Goal: Find specific page/section: Find specific page/section

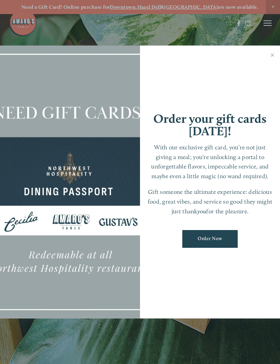
click at [275, 57] on link "Close" at bounding box center [271, 56] width 13 height 19
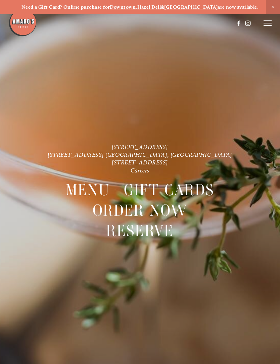
click at [97, 188] on span "Menu" at bounding box center [88, 190] width 44 height 20
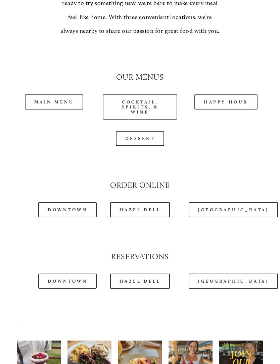
scroll to position [561, 0]
click at [236, 95] on link "Happy Hour" at bounding box center [225, 101] width 63 height 15
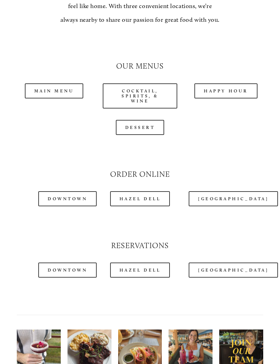
click at [126, 195] on link "Hazel Dell" at bounding box center [140, 198] width 60 height 15
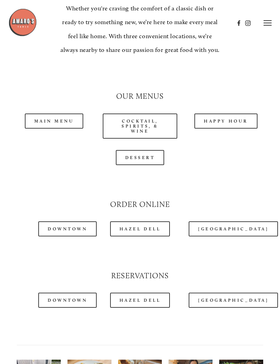
scroll to position [541, 0]
click at [46, 114] on link "Main Menu" at bounding box center [54, 121] width 59 height 15
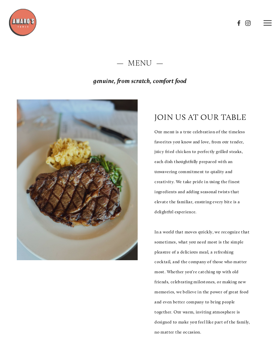
scroll to position [0, 0]
